Goal: Task Accomplishment & Management: Use online tool/utility

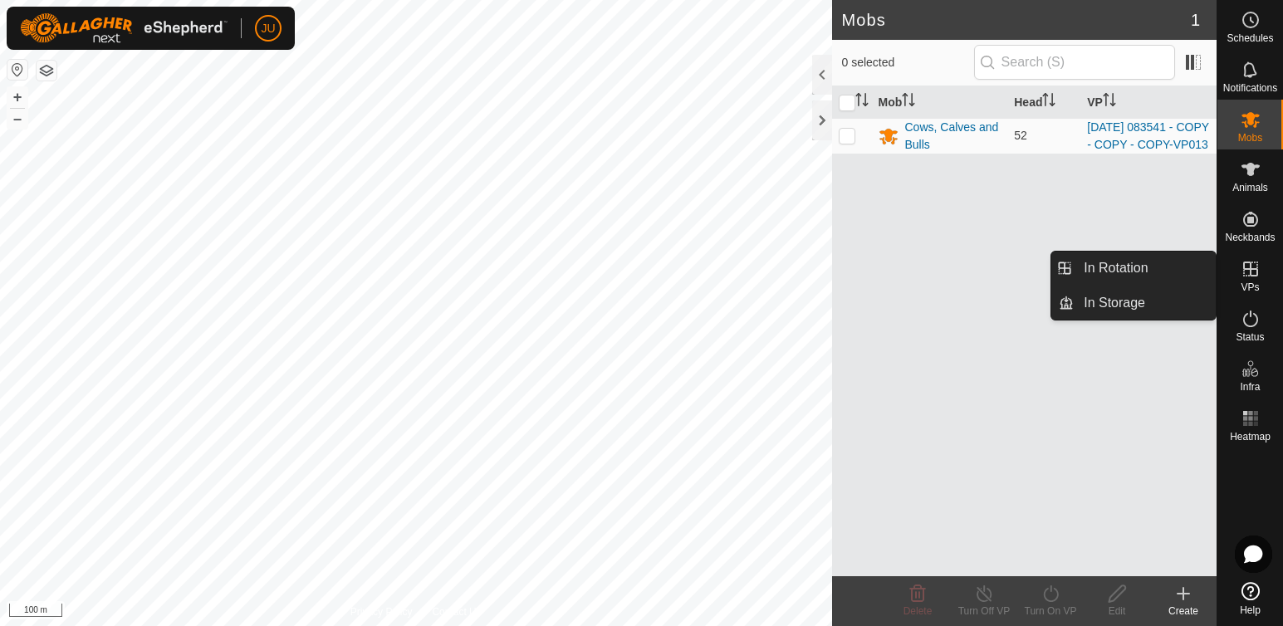
click at [1254, 267] on icon at bounding box center [1251, 269] width 20 height 20
click at [1167, 264] on link "In Rotation" at bounding box center [1145, 268] width 142 height 33
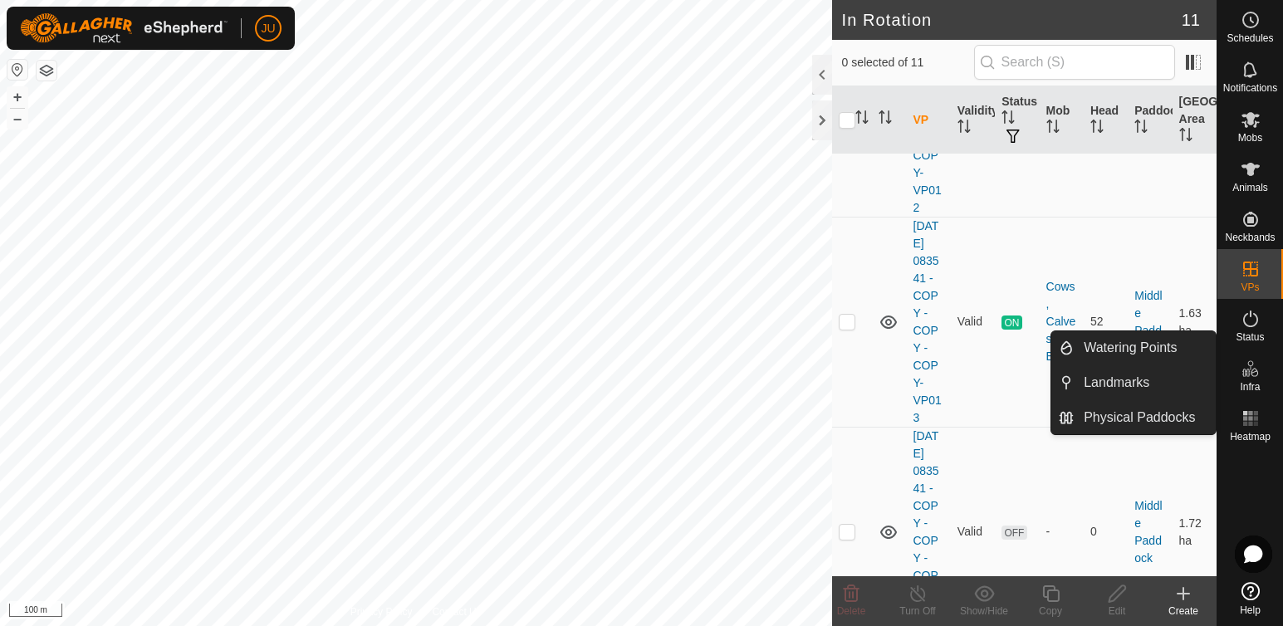
scroll to position [1590, 0]
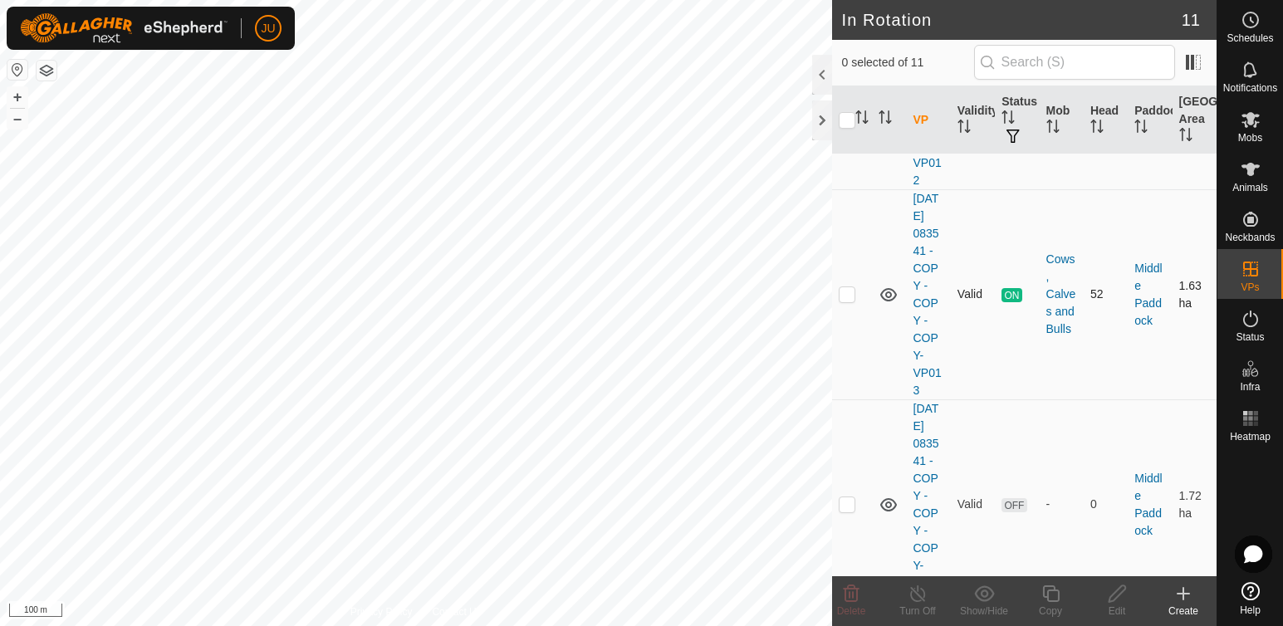
click at [851, 301] on p-checkbox at bounding box center [847, 293] width 17 height 13
checkbox input "true"
click at [1053, 594] on icon at bounding box center [1051, 594] width 21 height 20
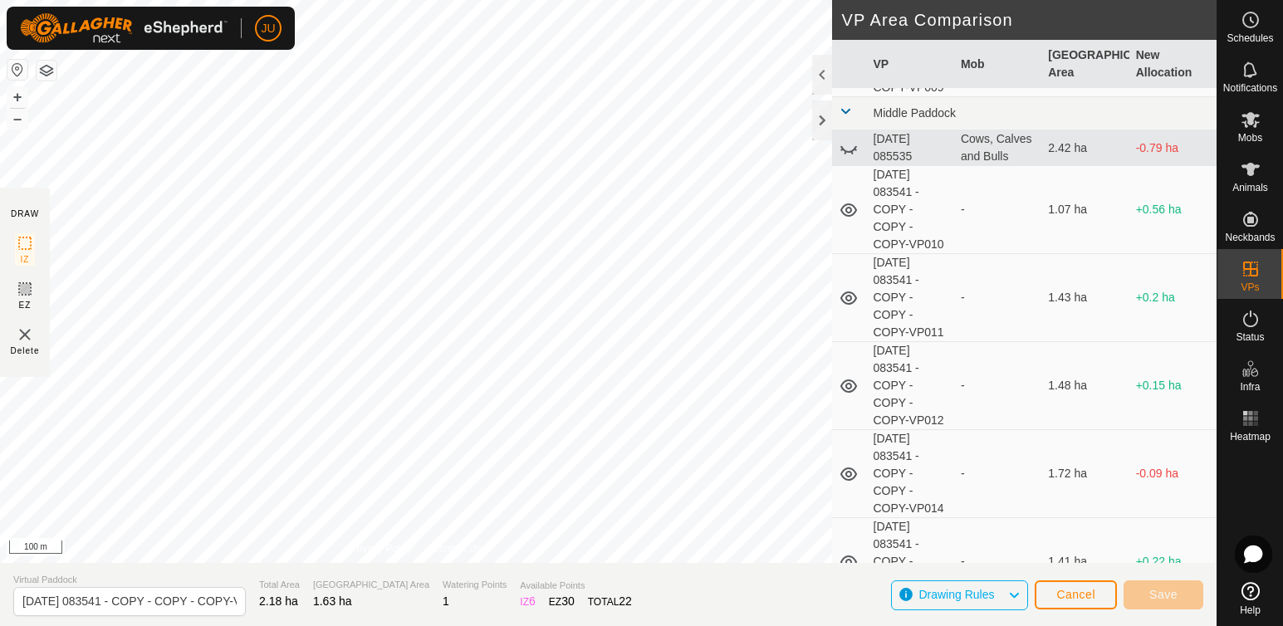
scroll to position [380, 0]
click at [849, 556] on icon at bounding box center [848, 558] width 17 height 13
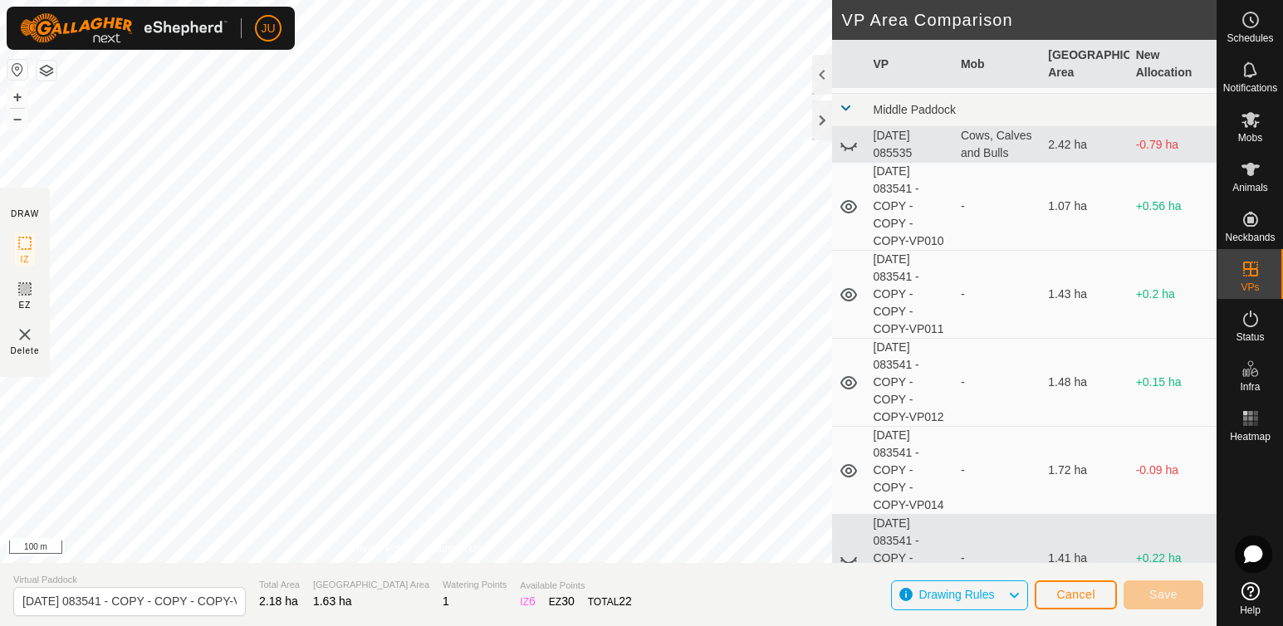
click at [848, 561] on icon at bounding box center [849, 559] width 20 height 20
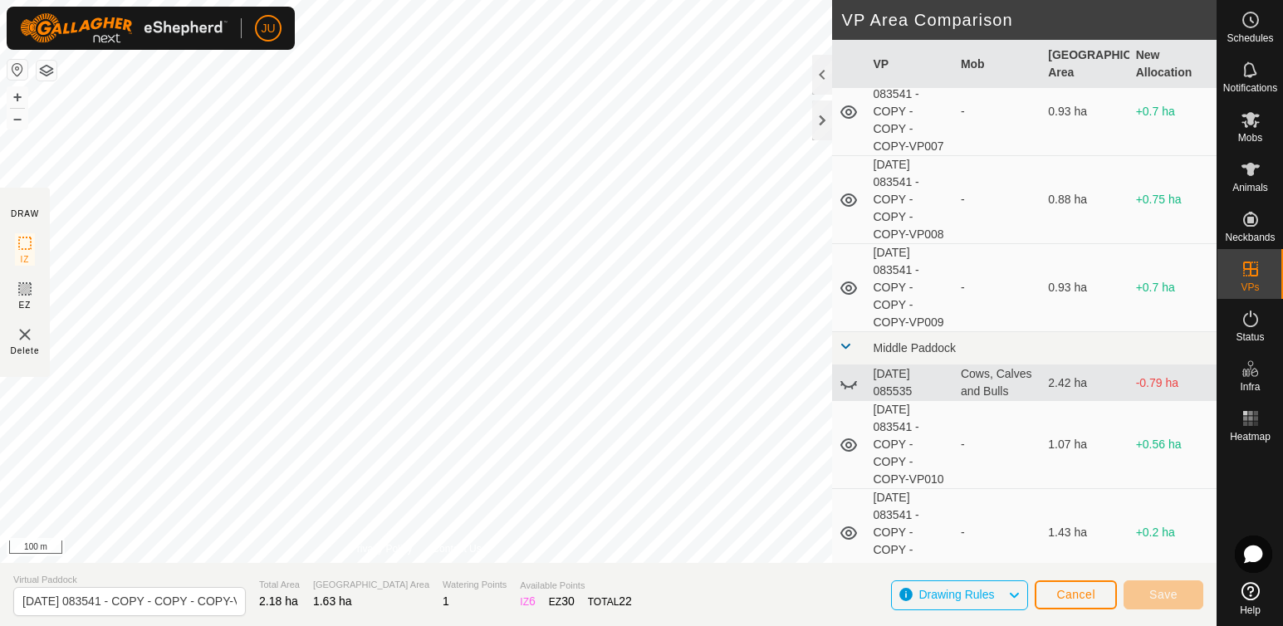
scroll to position [139, 0]
click at [849, 389] on icon at bounding box center [848, 388] width 17 height 7
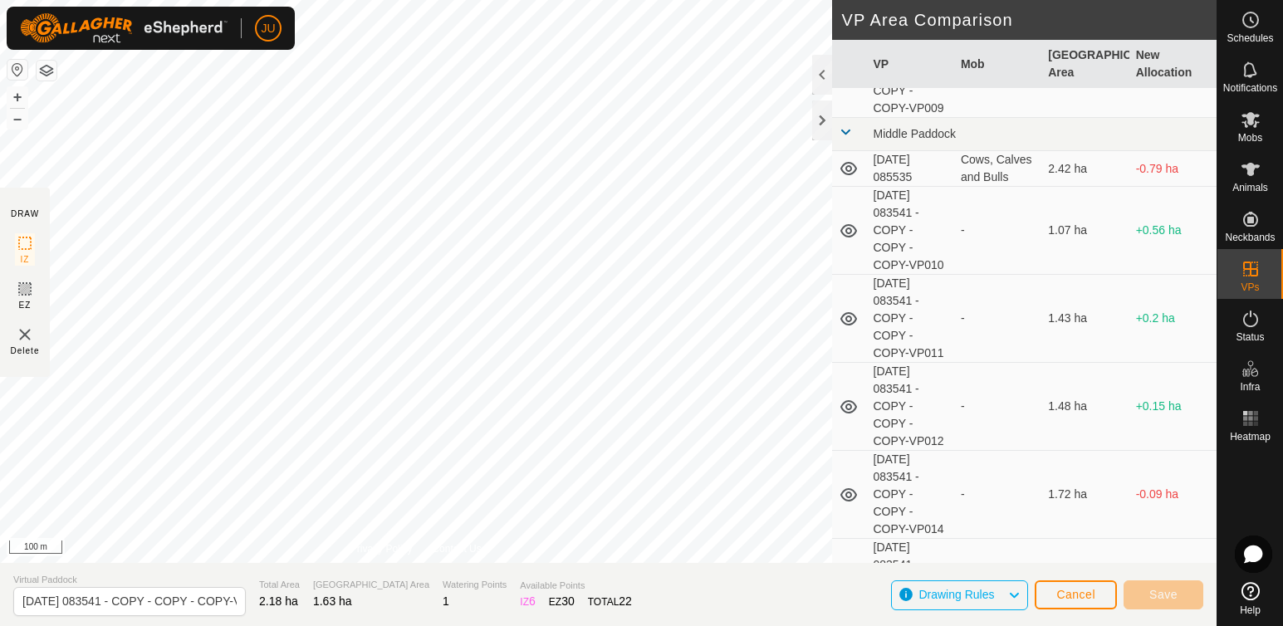
scroll to position [380, 0]
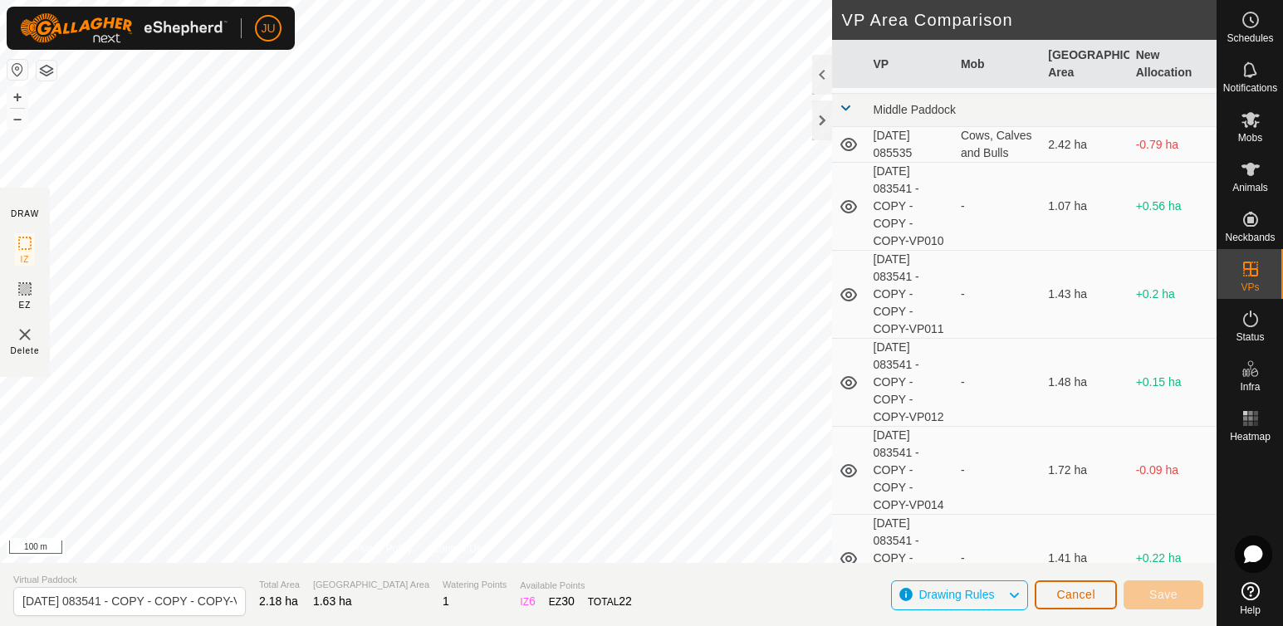
click at [1068, 600] on span "Cancel" at bounding box center [1075, 594] width 39 height 13
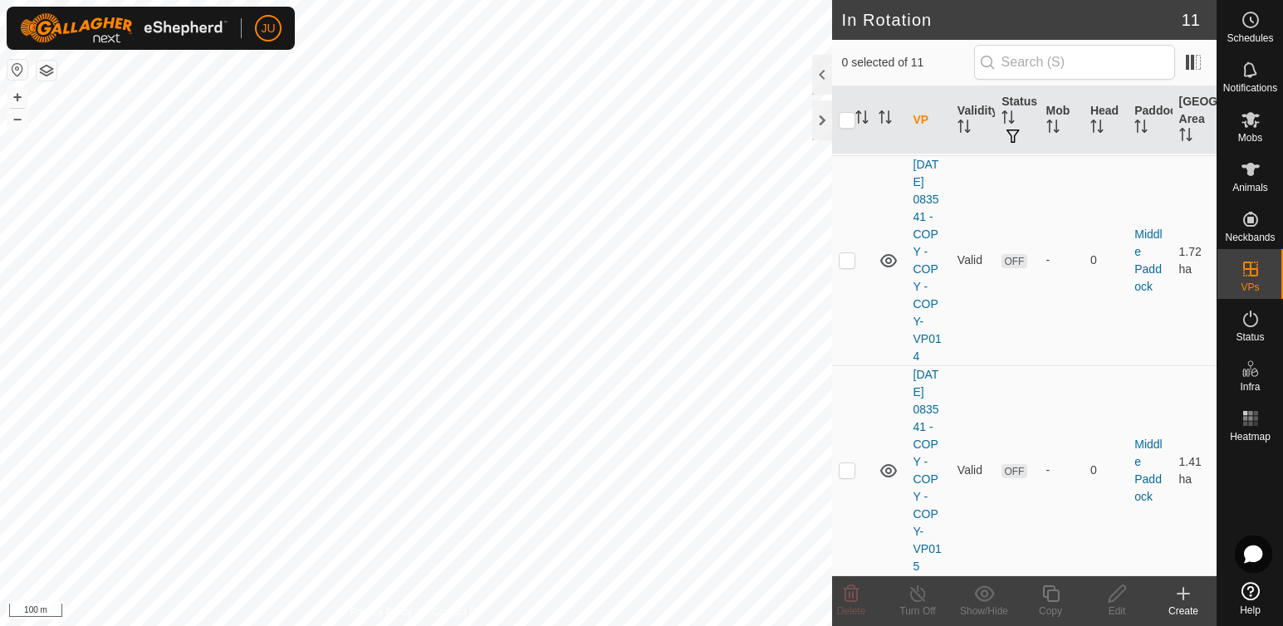
scroll to position [2008, 0]
click at [889, 464] on icon at bounding box center [887, 470] width 17 height 13
click at [892, 462] on icon at bounding box center [889, 471] width 20 height 20
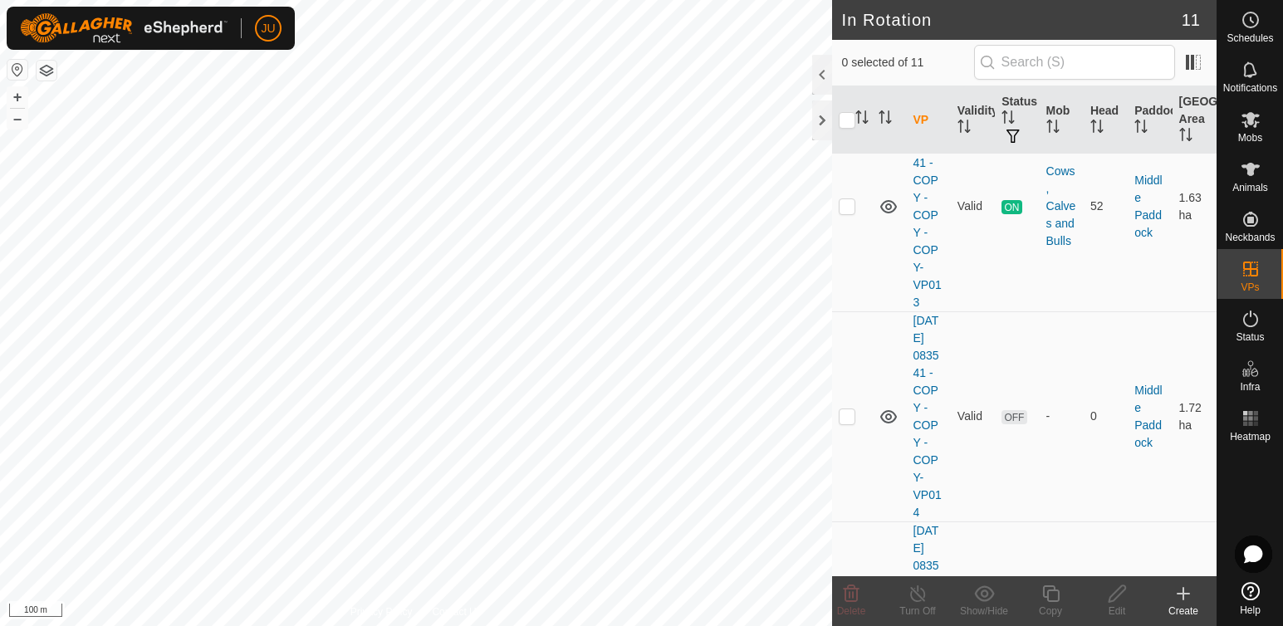
scroll to position [1654, 0]
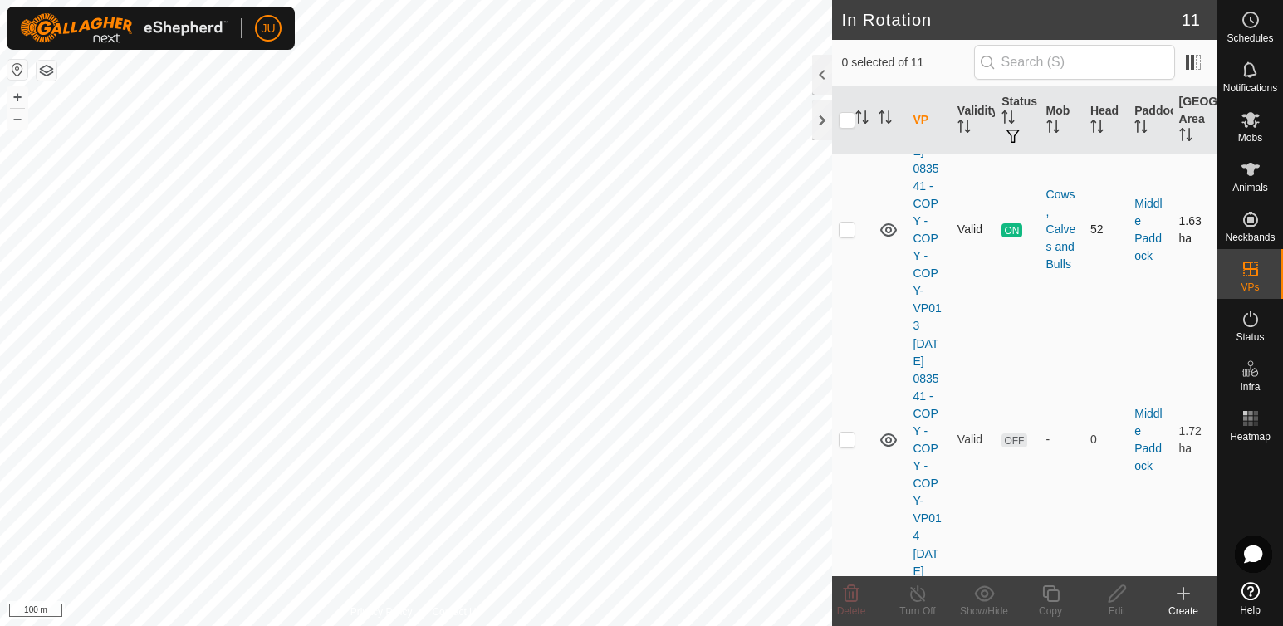
click at [847, 236] on p-checkbox at bounding box center [847, 229] width 17 height 13
checkbox input "true"
click at [1055, 597] on icon at bounding box center [1051, 594] width 21 height 20
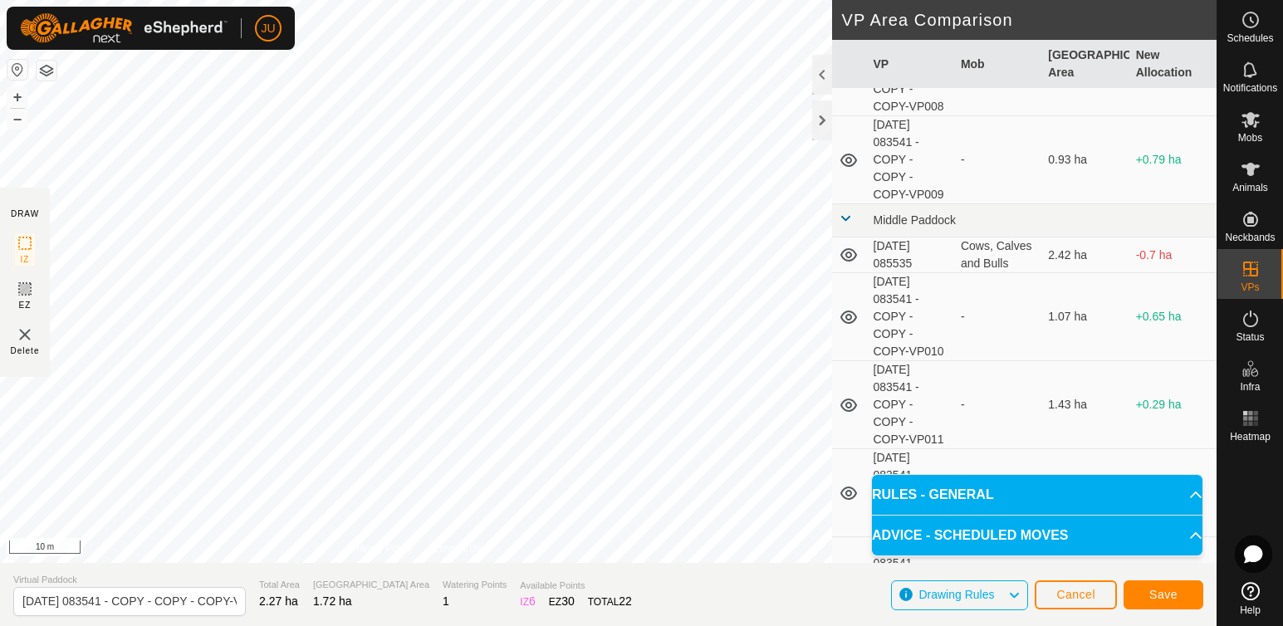
scroll to position [273, 0]
click at [1172, 595] on span "Save" at bounding box center [1163, 594] width 28 height 13
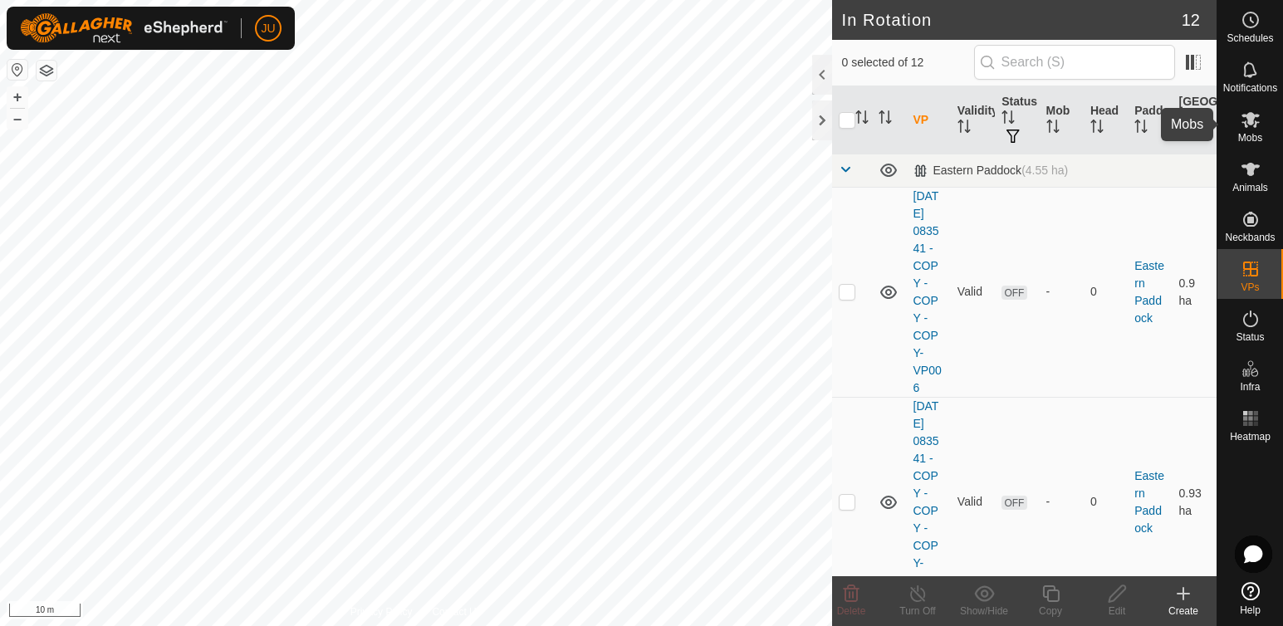
click at [1247, 120] on icon at bounding box center [1251, 120] width 18 height 16
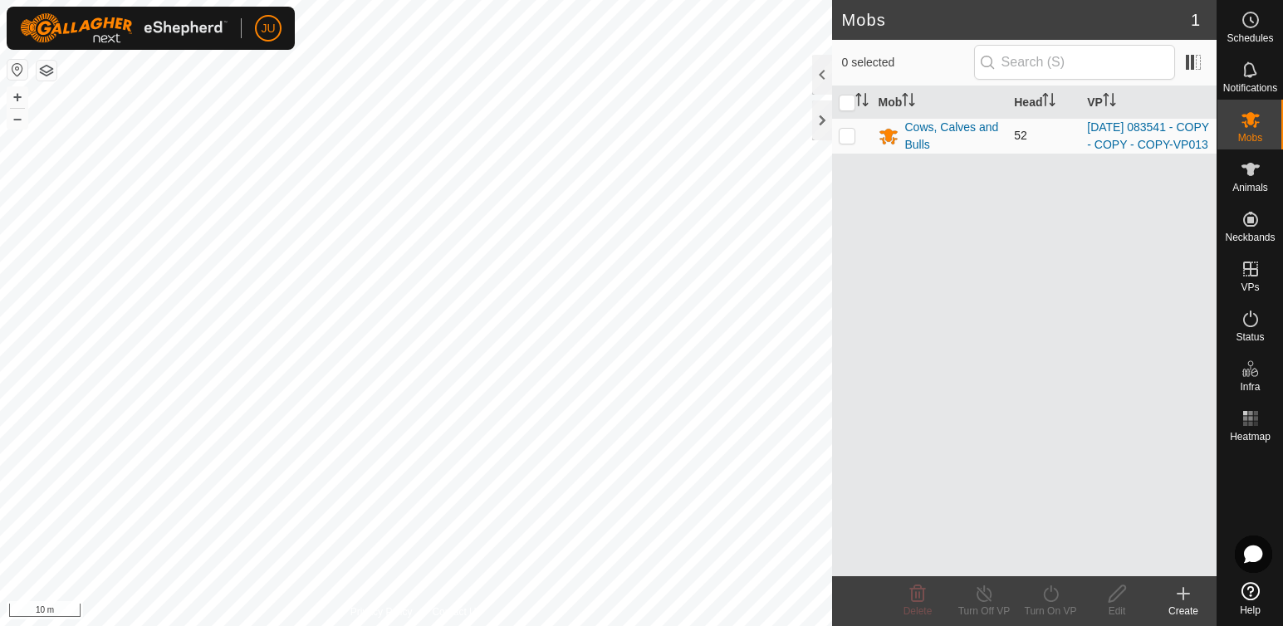
click at [848, 142] on p-checkbox at bounding box center [847, 135] width 17 height 13
checkbox input "true"
click at [1054, 597] on icon at bounding box center [1051, 594] width 21 height 20
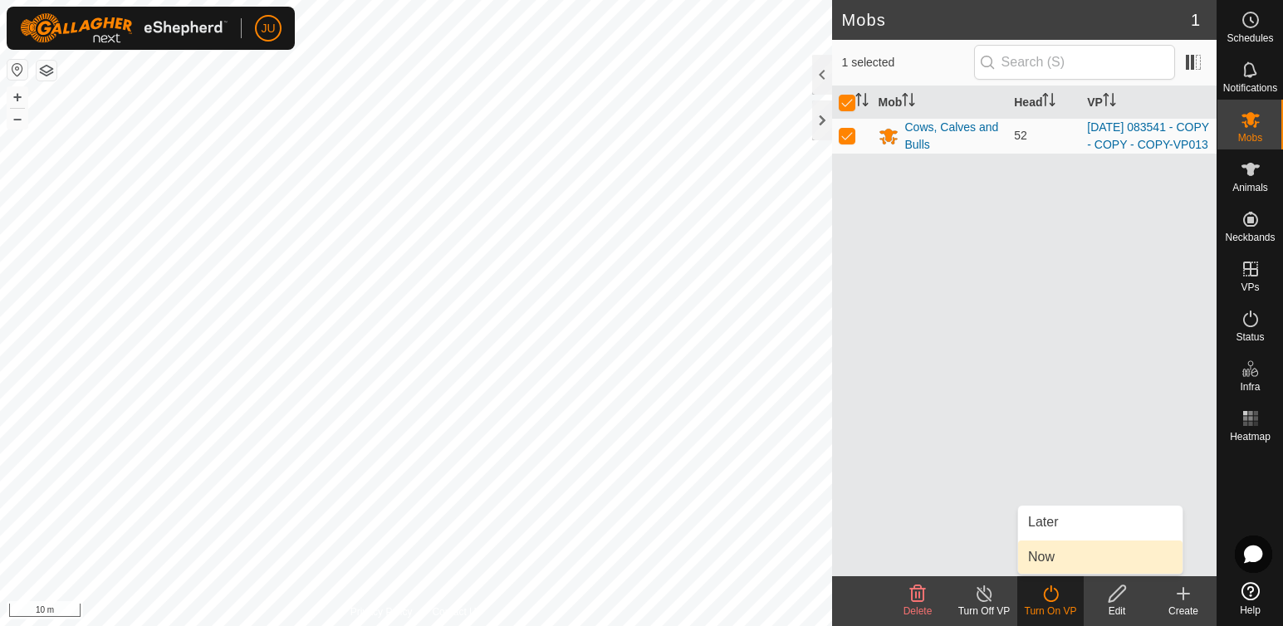
click at [1040, 561] on link "Now" at bounding box center [1100, 557] width 164 height 33
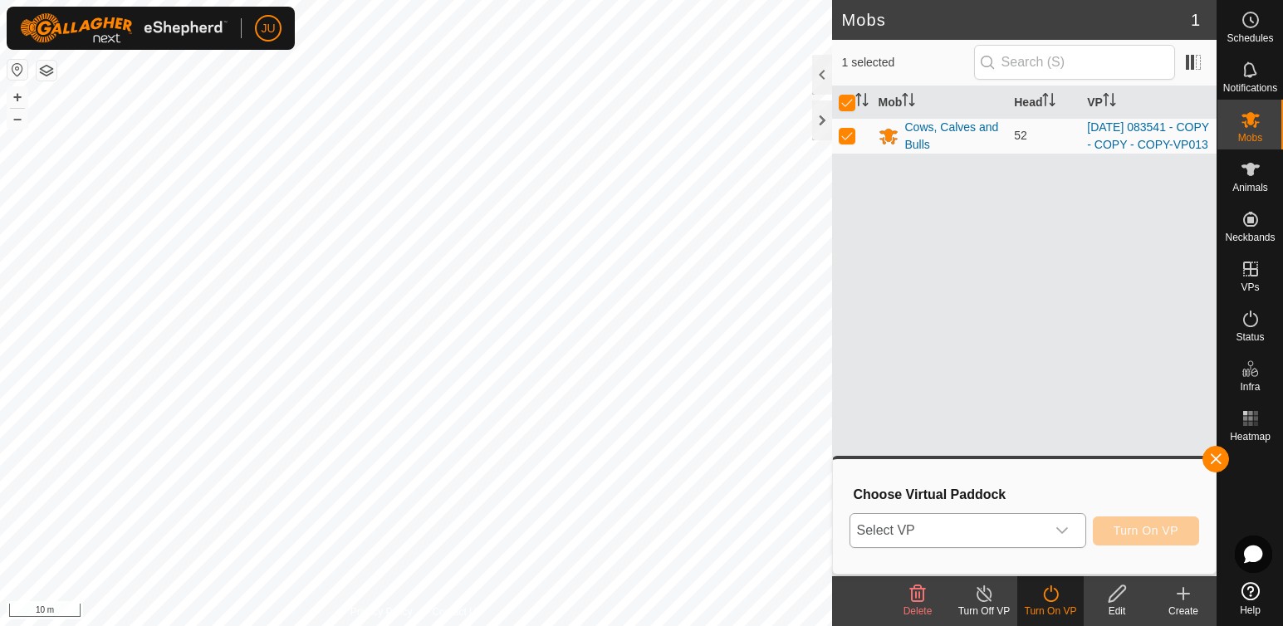
click at [1068, 531] on icon "dropdown trigger" at bounding box center [1062, 530] width 12 height 7
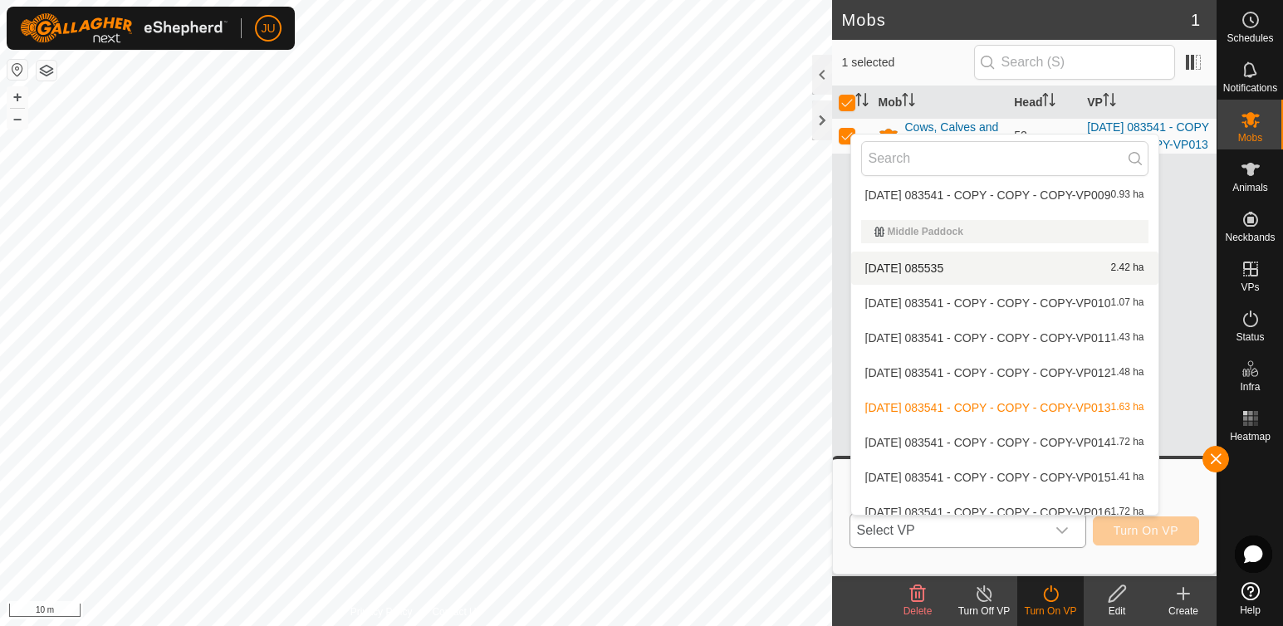
scroll to position [161, 0]
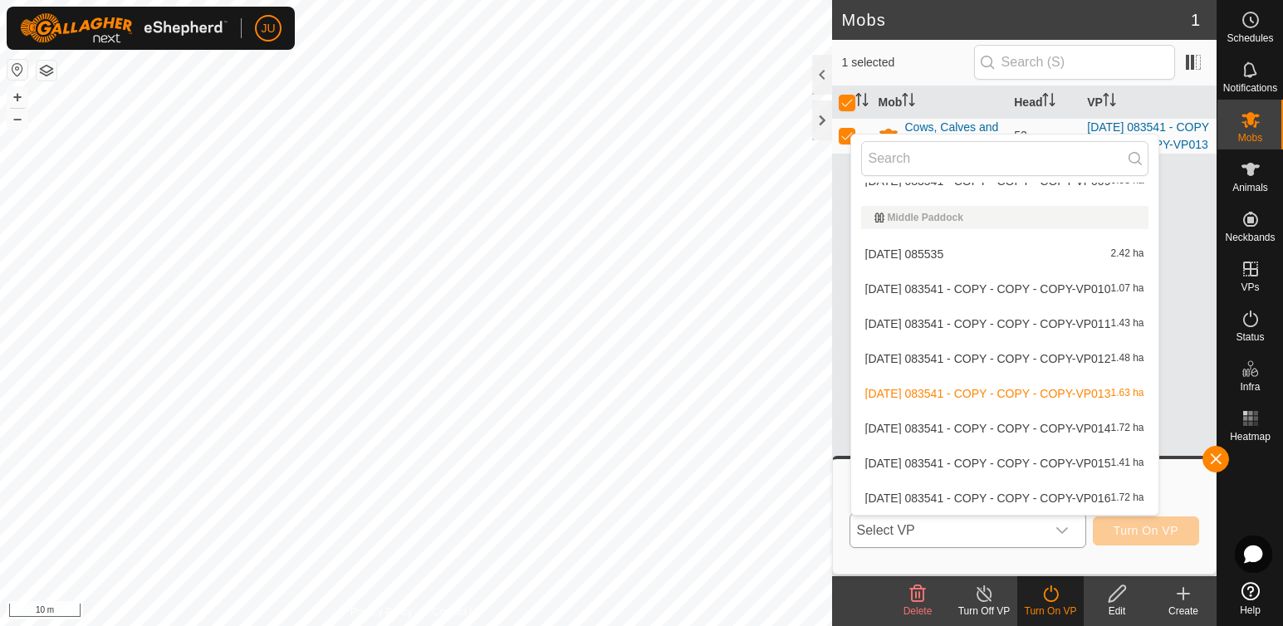
click at [880, 499] on li "[DATE] 083541 - COPY - COPY - COPY-VP016 1.72 ha" at bounding box center [1004, 498] width 307 height 33
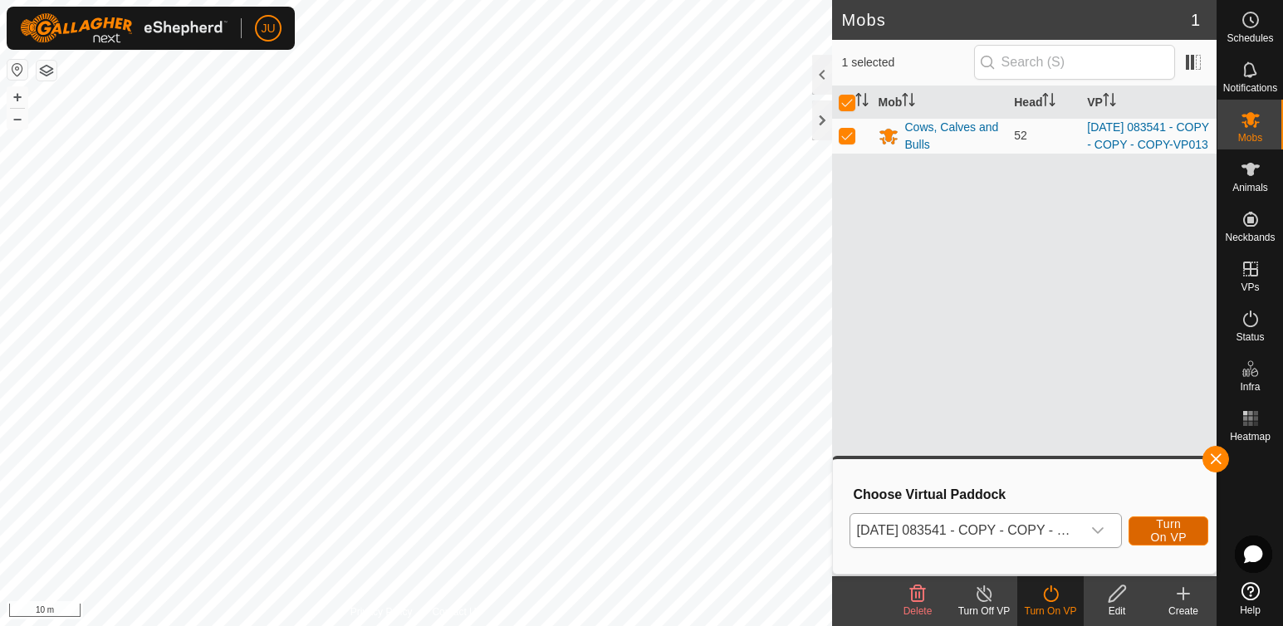
click at [1165, 532] on span "Turn On VP" at bounding box center [1168, 530] width 38 height 27
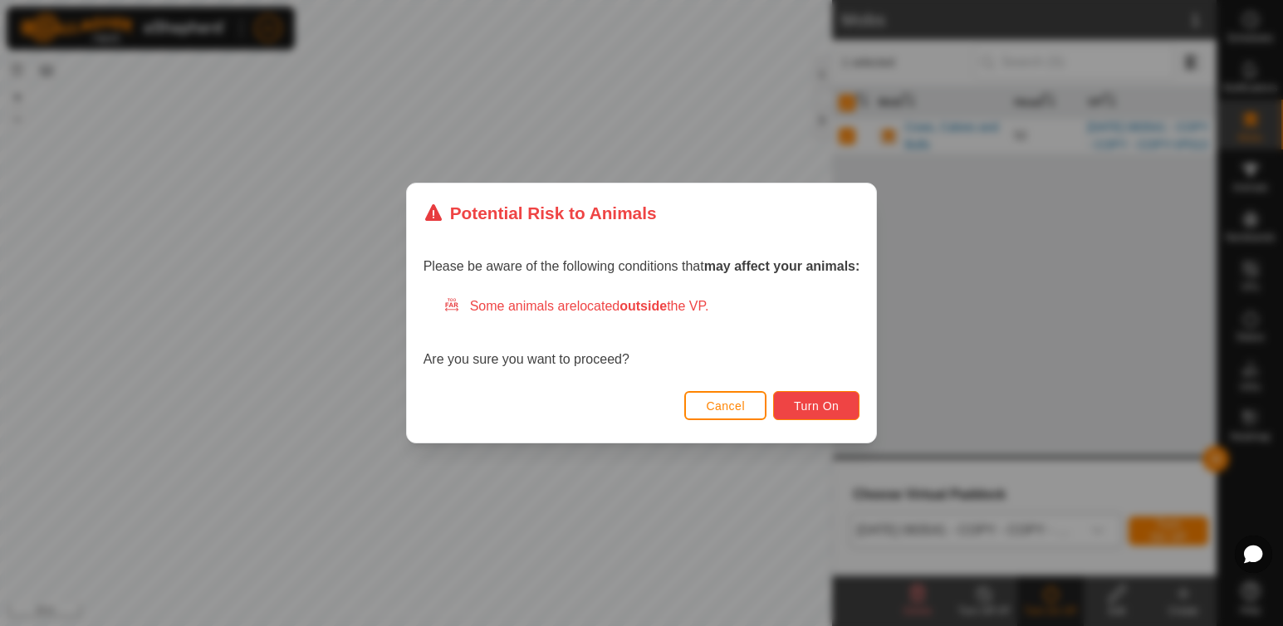
click at [821, 400] on span "Turn On" at bounding box center [816, 405] width 45 height 13
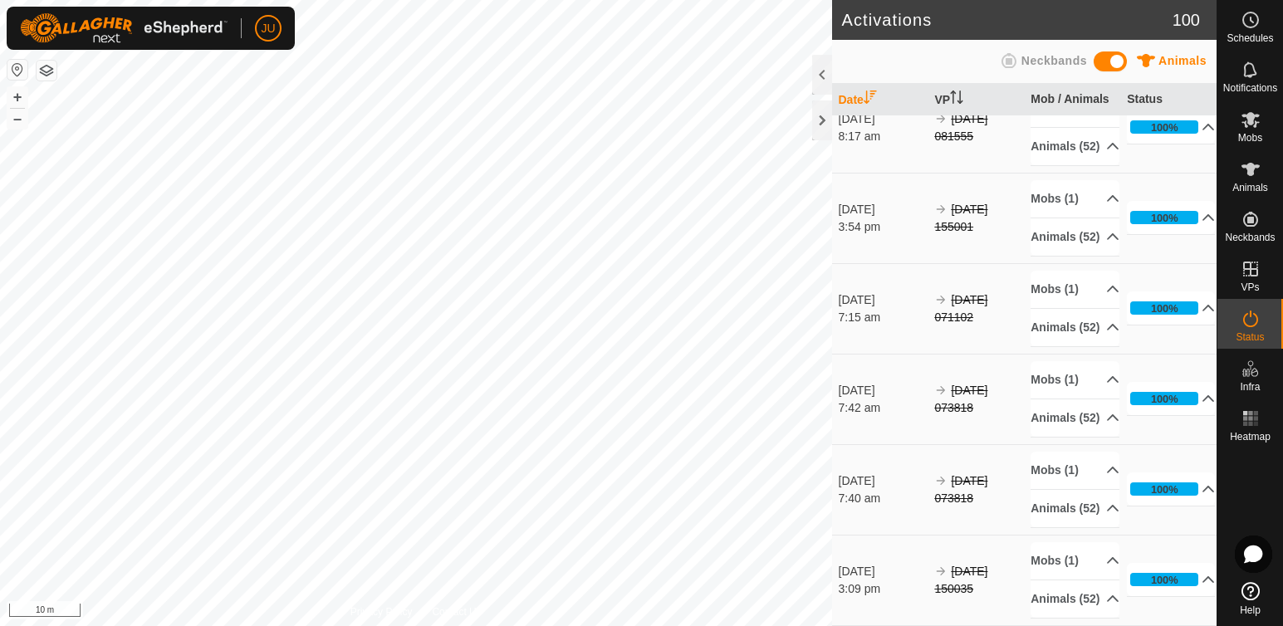
scroll to position [10286, 0]
